Goal: Check status: Check status

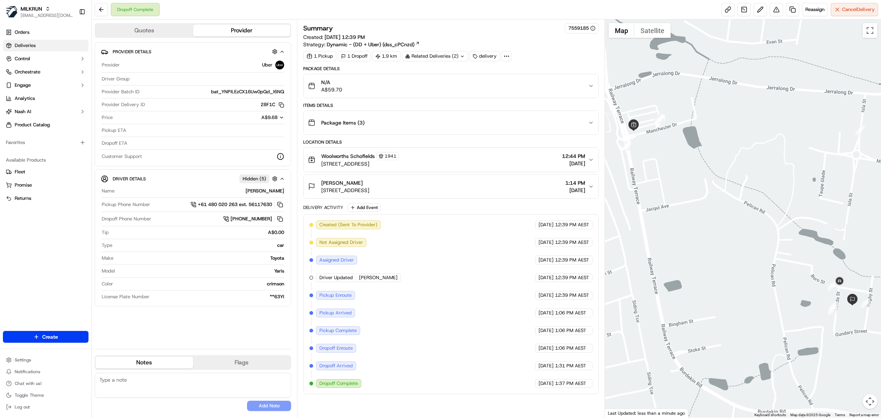
click at [51, 50] on link "Deliveries" at bounding box center [46, 46] width 86 height 12
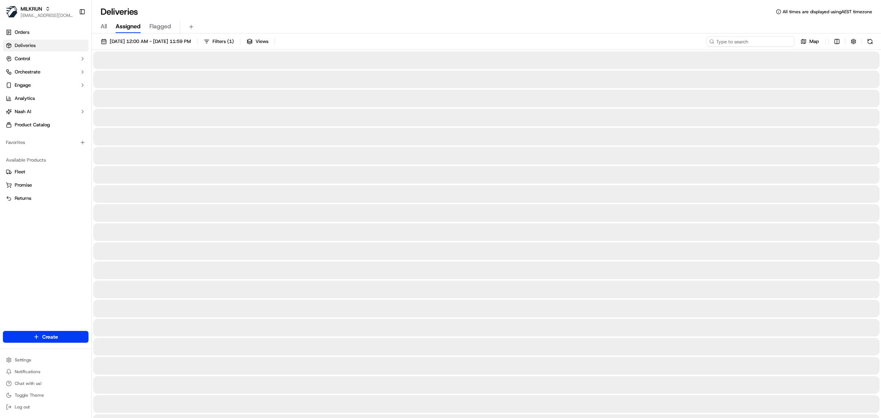
click at [755, 45] on input at bounding box center [751, 41] width 88 height 10
paste input "[PERSON_NAME]"
type input "[PERSON_NAME]"
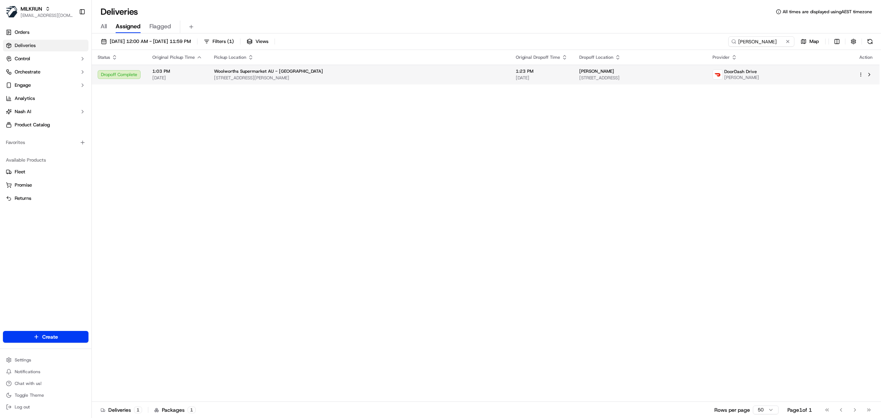
click at [442, 72] on div "Woolworths Supermarket AU - [GEOGRAPHIC_DATA]" at bounding box center [359, 71] width 290 height 6
